Goal: Go to known website: Go to known website

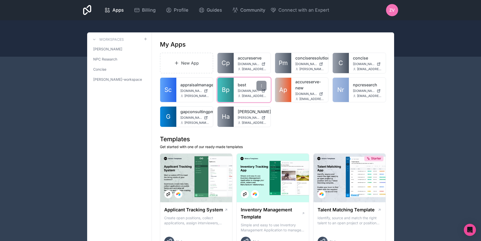
click at [222, 95] on link "Bp" at bounding box center [226, 90] width 16 height 24
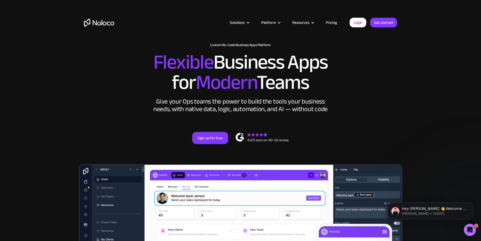
click at [58, 123] on section "New: Connect Noloco to Stripe Custom No-Code Business Apps Platform Flexible Bu…" at bounding box center [240, 197] width 481 height 394
click at [43, 83] on section "New: Connect Noloco to Stripe Custom No-Code Business Apps Platform Flexible Bu…" at bounding box center [240, 197] width 481 height 394
click at [54, 121] on section "New: Connect Noloco to Stripe Custom No-Code Business Apps Platform Flexible Bu…" at bounding box center [240, 197] width 481 height 394
click at [59, 59] on section "New: Connect Noloco to Stripe Custom No-Code Business Apps Platform Flexible Bu…" at bounding box center [240, 197] width 481 height 394
click at [359, 25] on link "Login" at bounding box center [358, 23] width 17 height 10
